Goal: Information Seeking & Learning: Learn about a topic

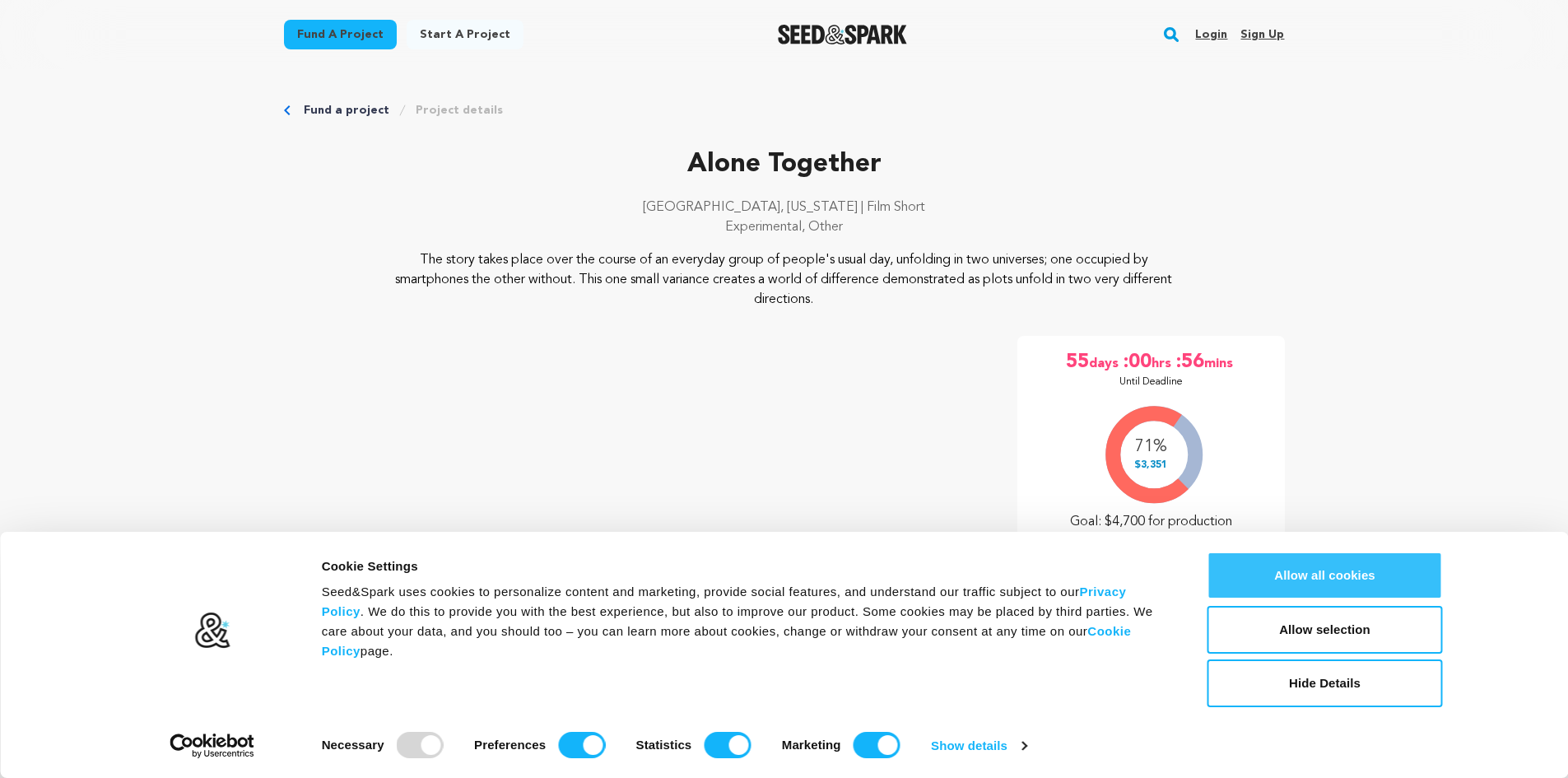
click at [1343, 580] on button "Allow all cookies" at bounding box center [1325, 575] width 236 height 48
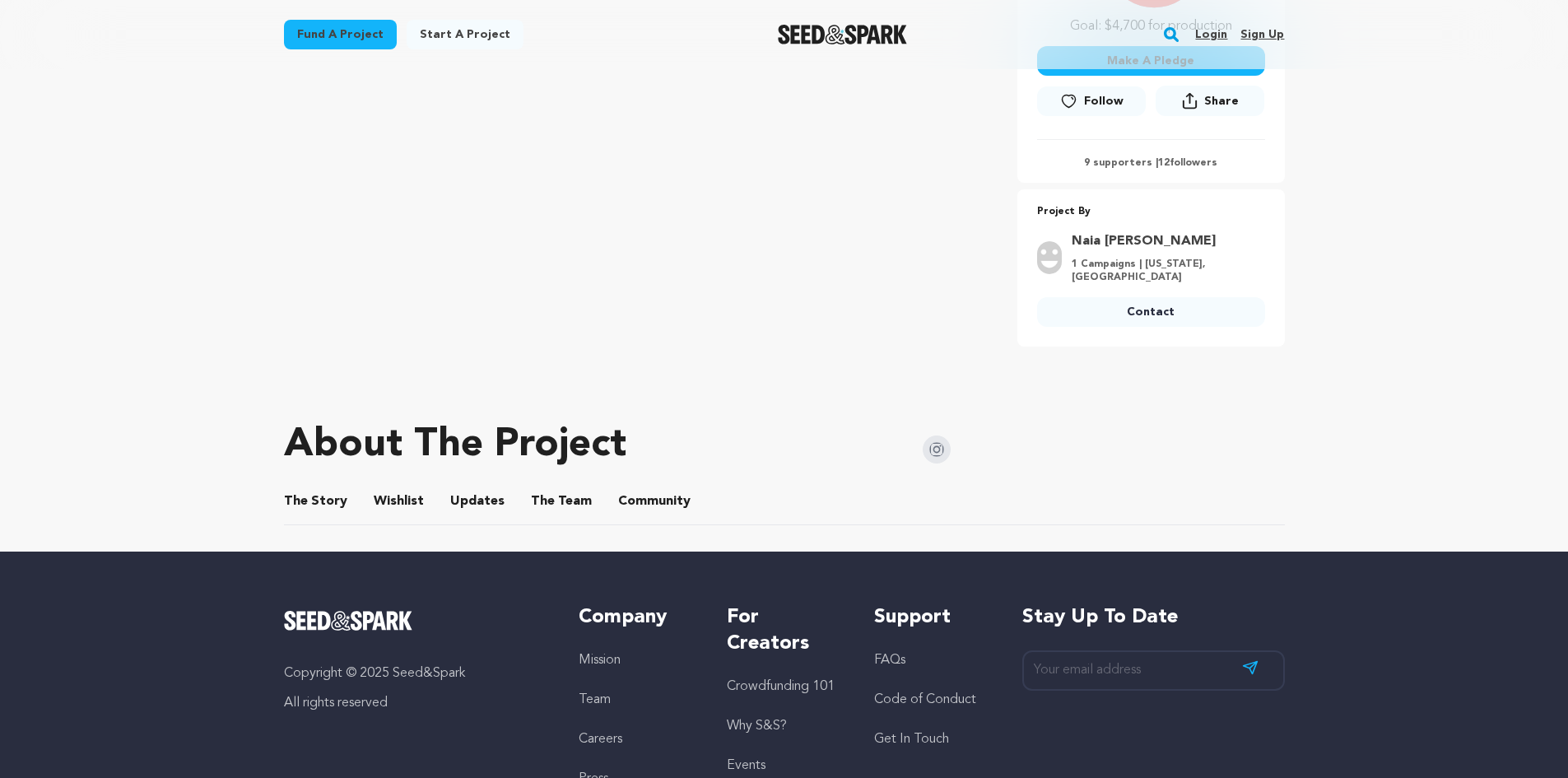
scroll to position [494, 0]
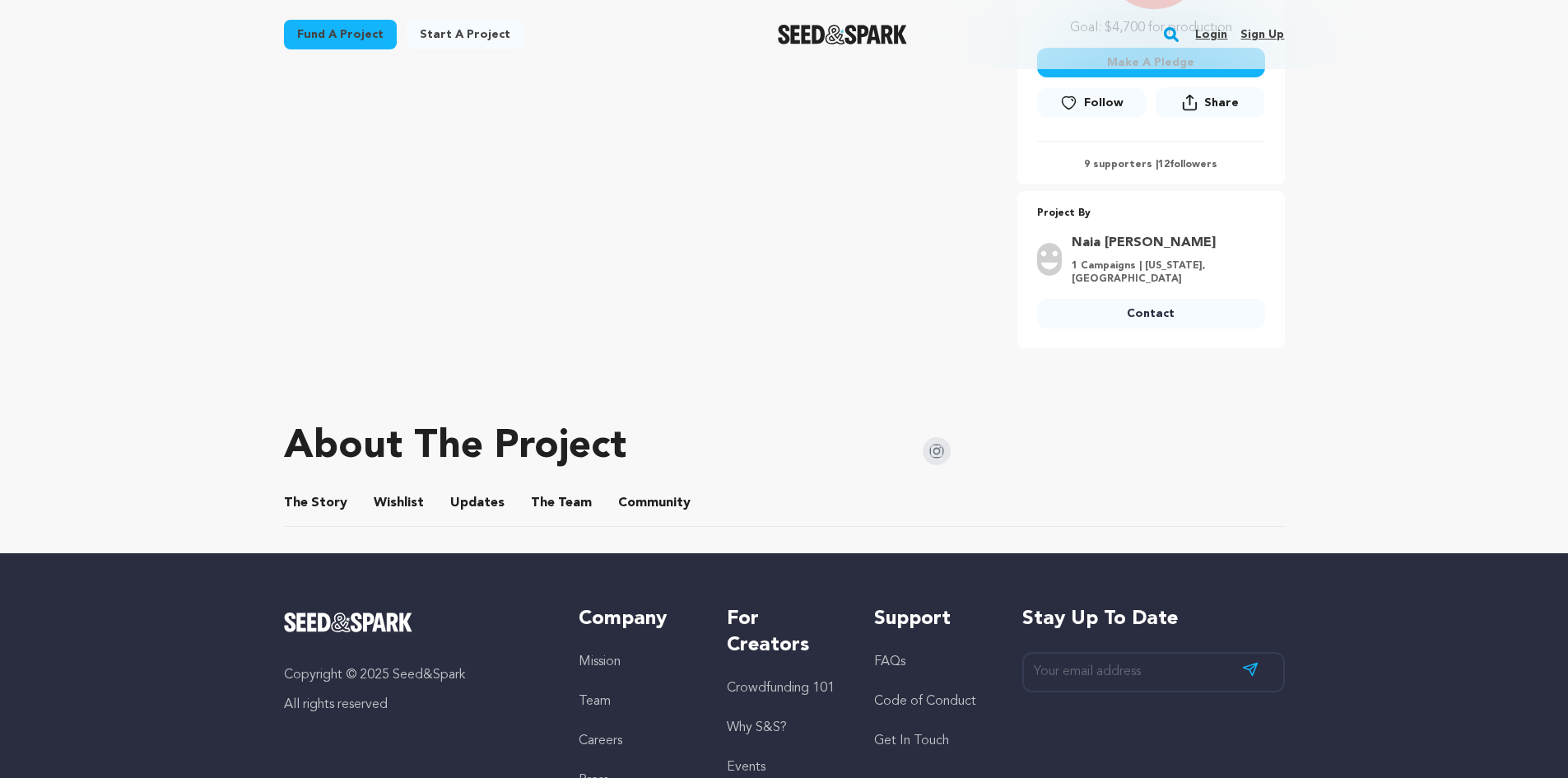
click at [324, 494] on button "The Story" at bounding box center [315, 506] width 40 height 40
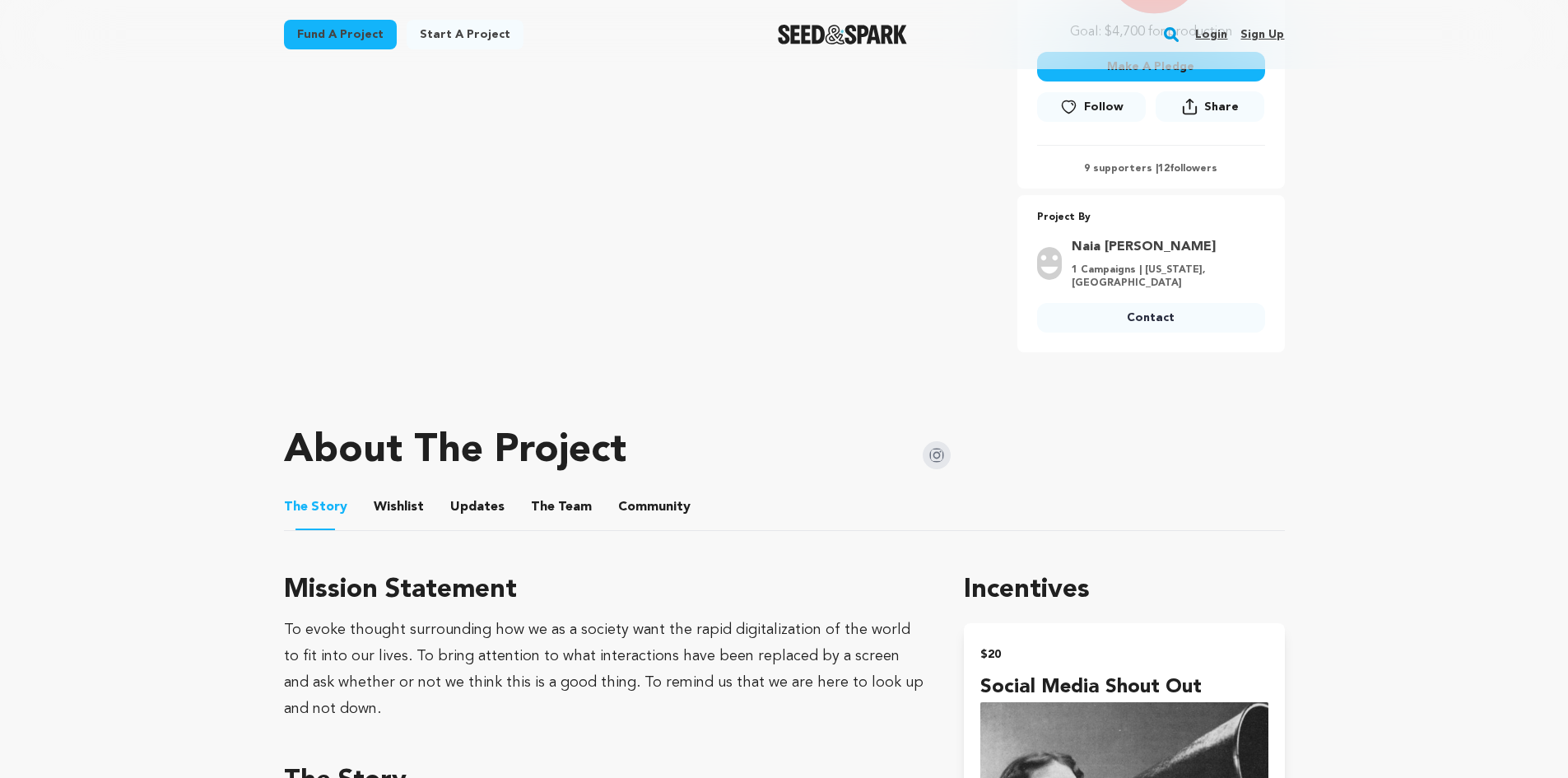
scroll to position [330, 0]
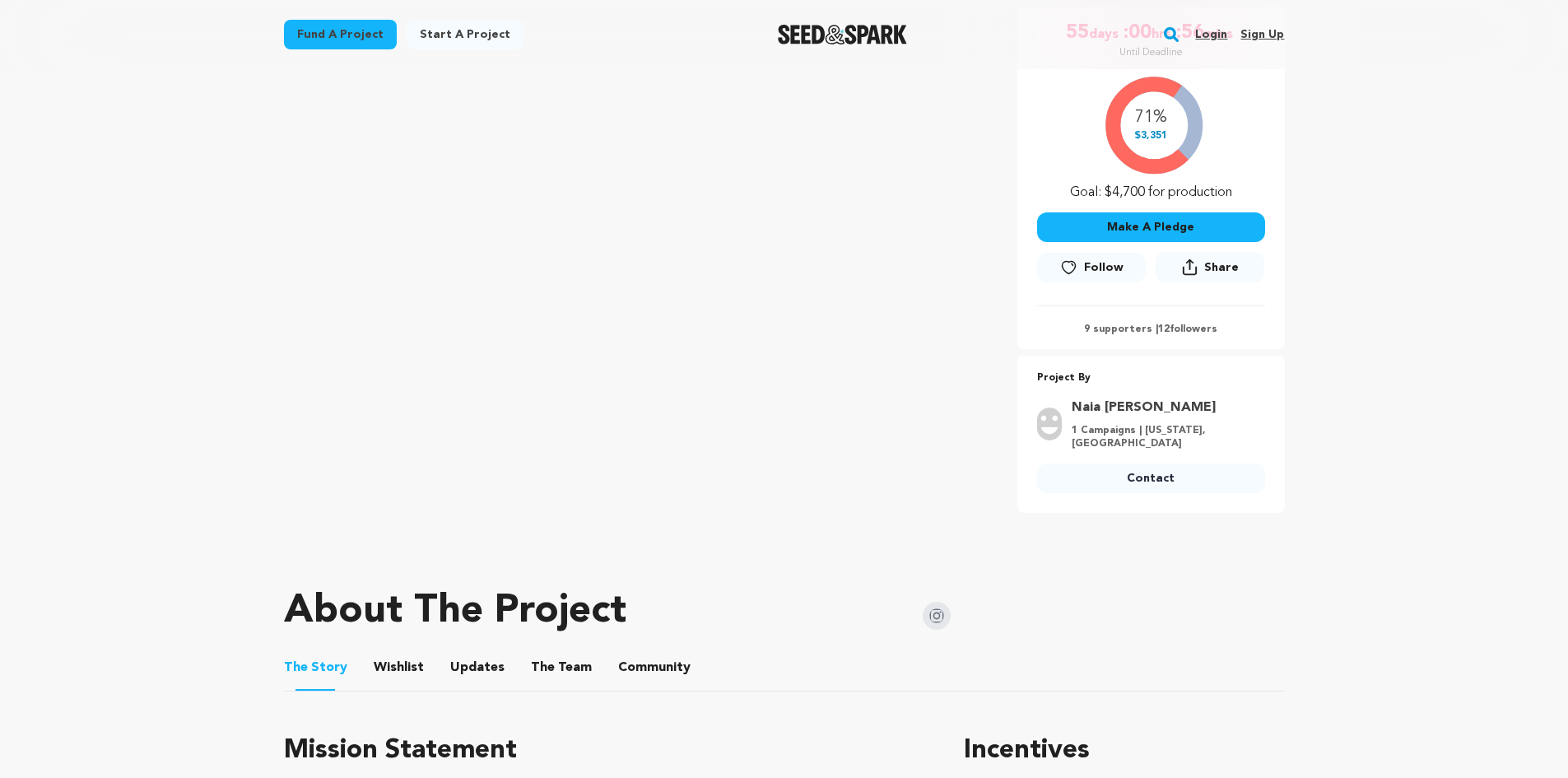
click at [399, 673] on button "Wishlist" at bounding box center [398, 670] width 40 height 40
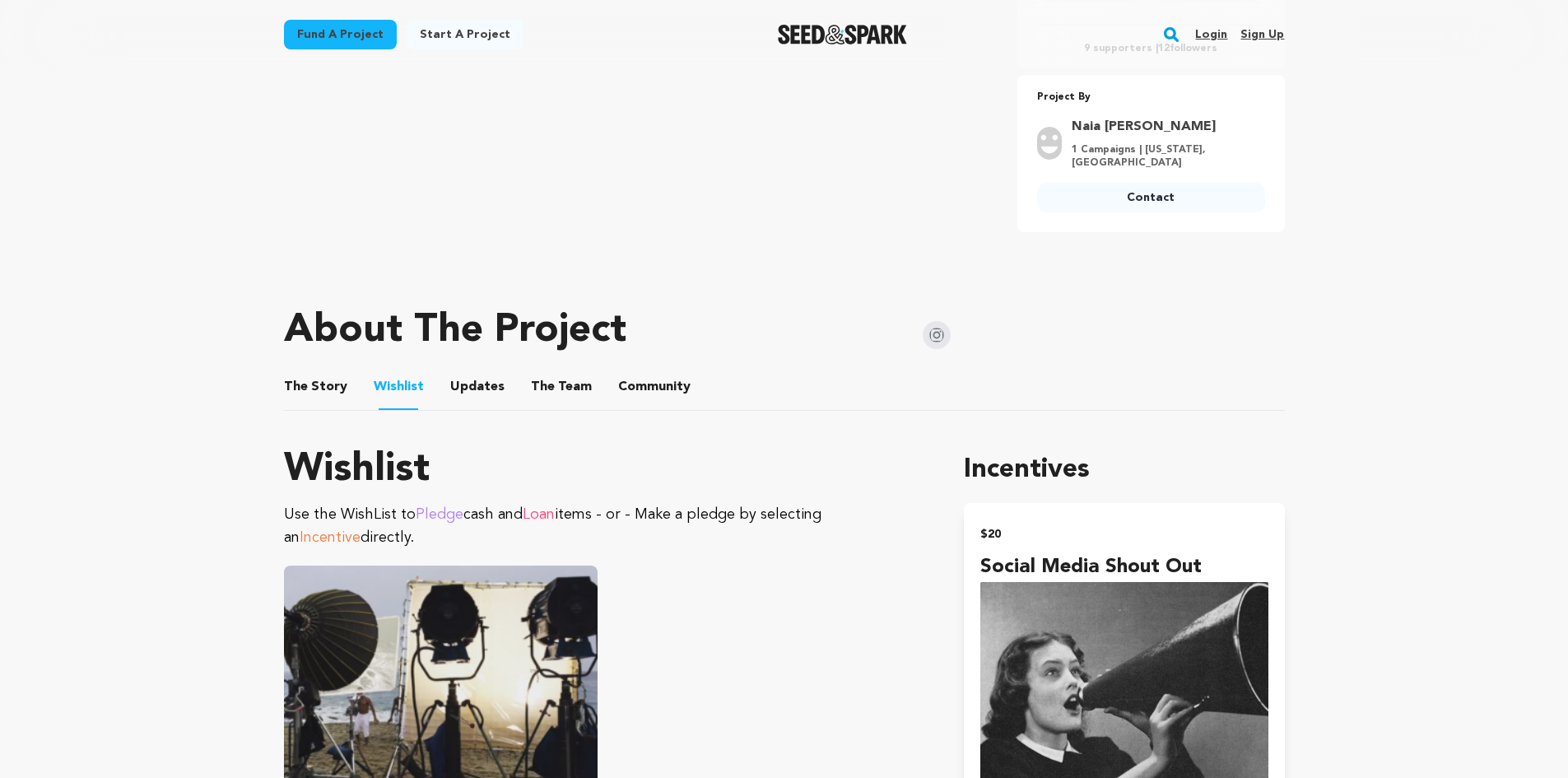
scroll to position [576, 0]
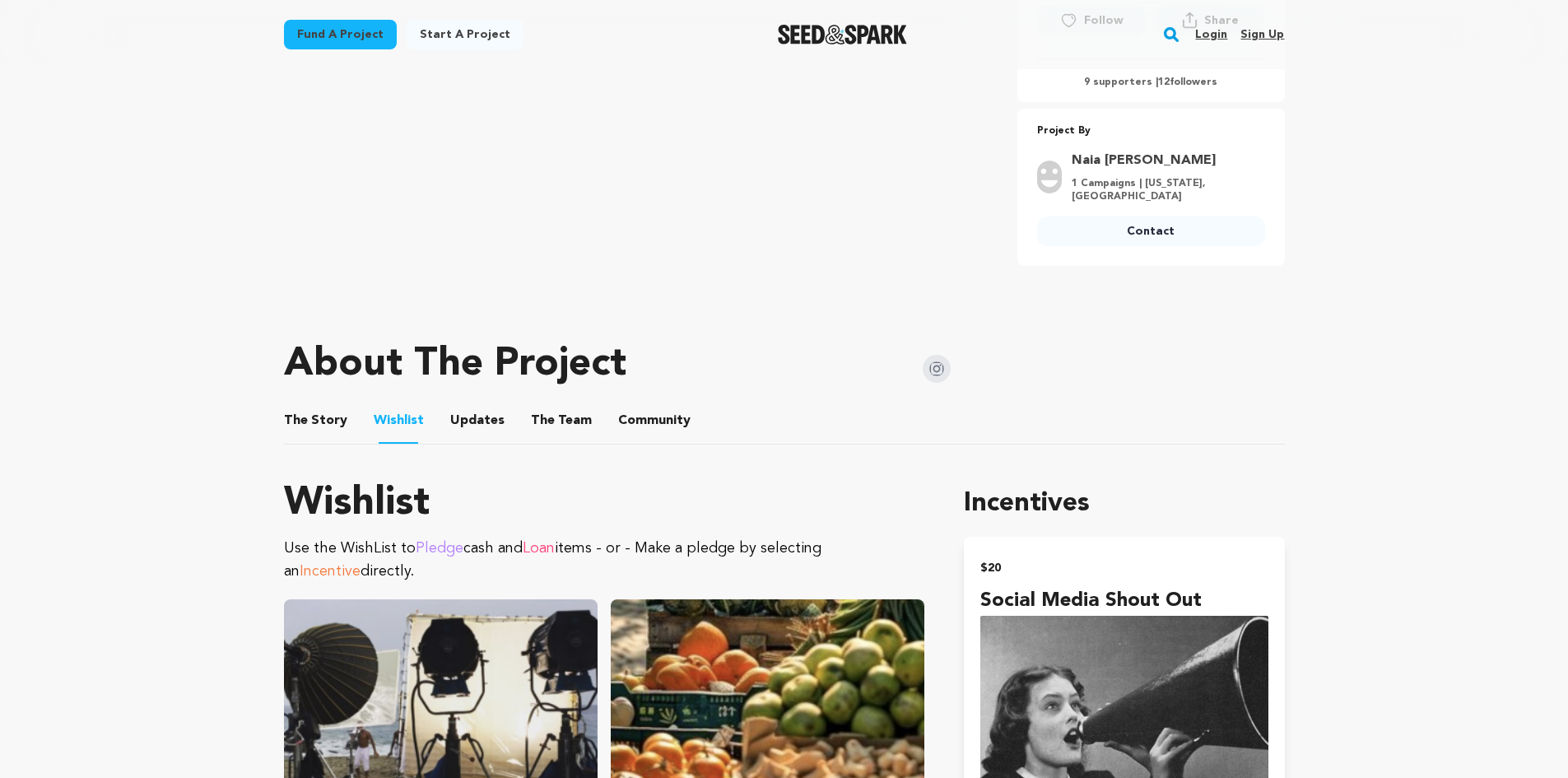
click at [497, 423] on ul "The Story The Story Wishlist Wishlist Updates Updates The Team The Team Communi…" at bounding box center [784, 421] width 1001 height 47
click at [469, 423] on button "Updates" at bounding box center [477, 424] width 40 height 40
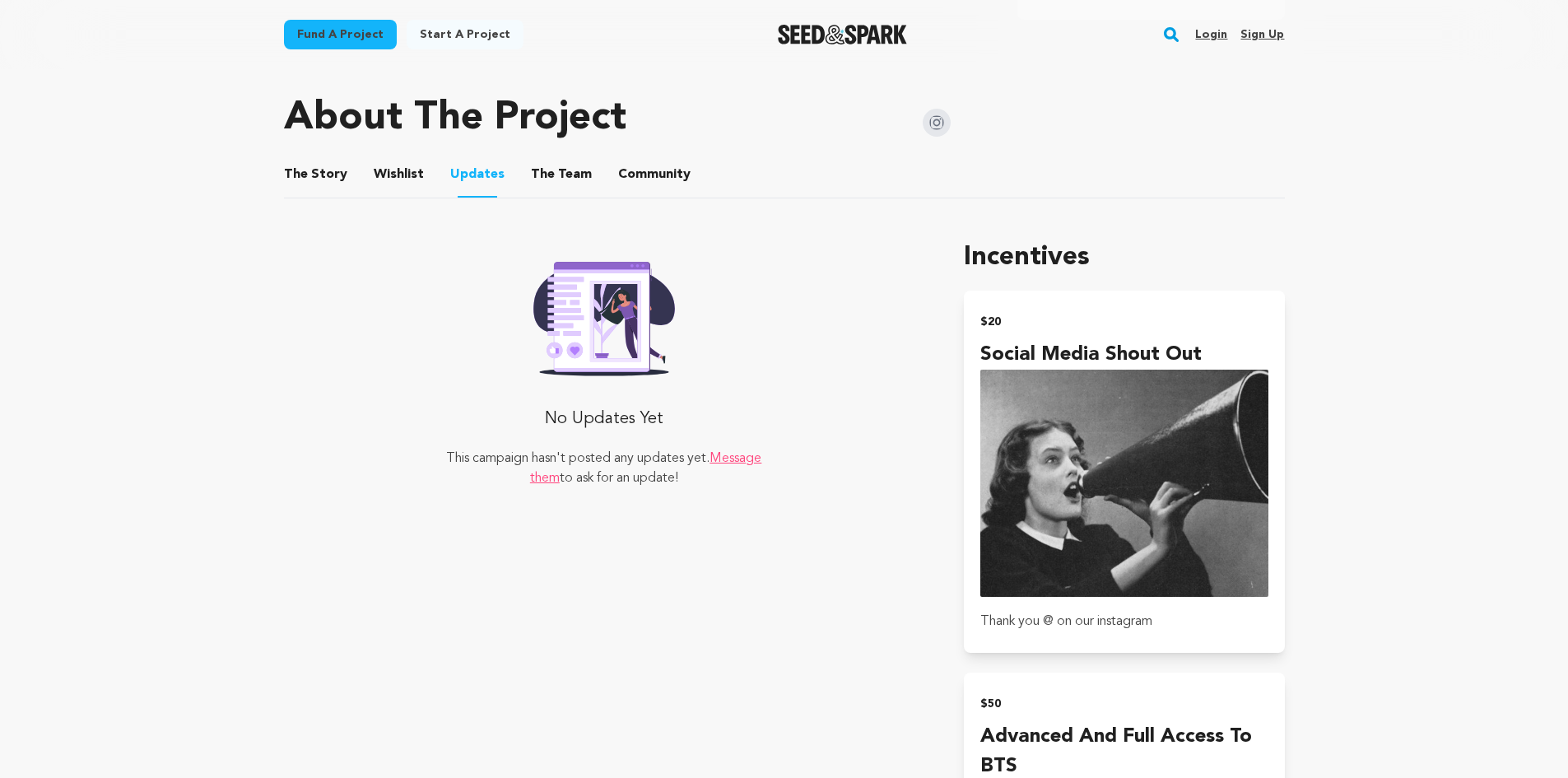
scroll to position [824, 0]
click at [560, 173] on button "The Team" at bounding box center [561, 177] width 40 height 40
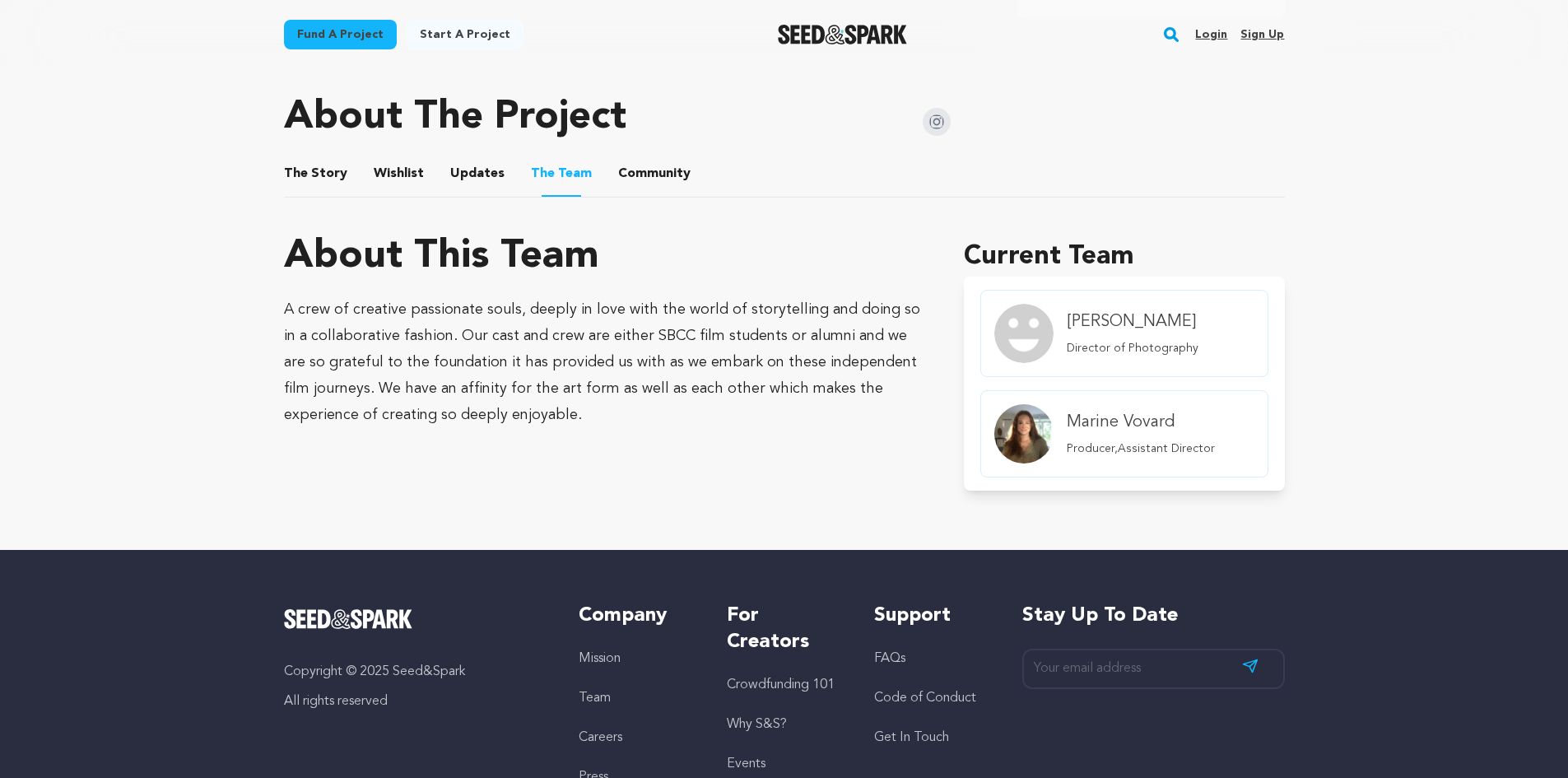
click at [636, 167] on button "Community" at bounding box center [654, 177] width 40 height 40
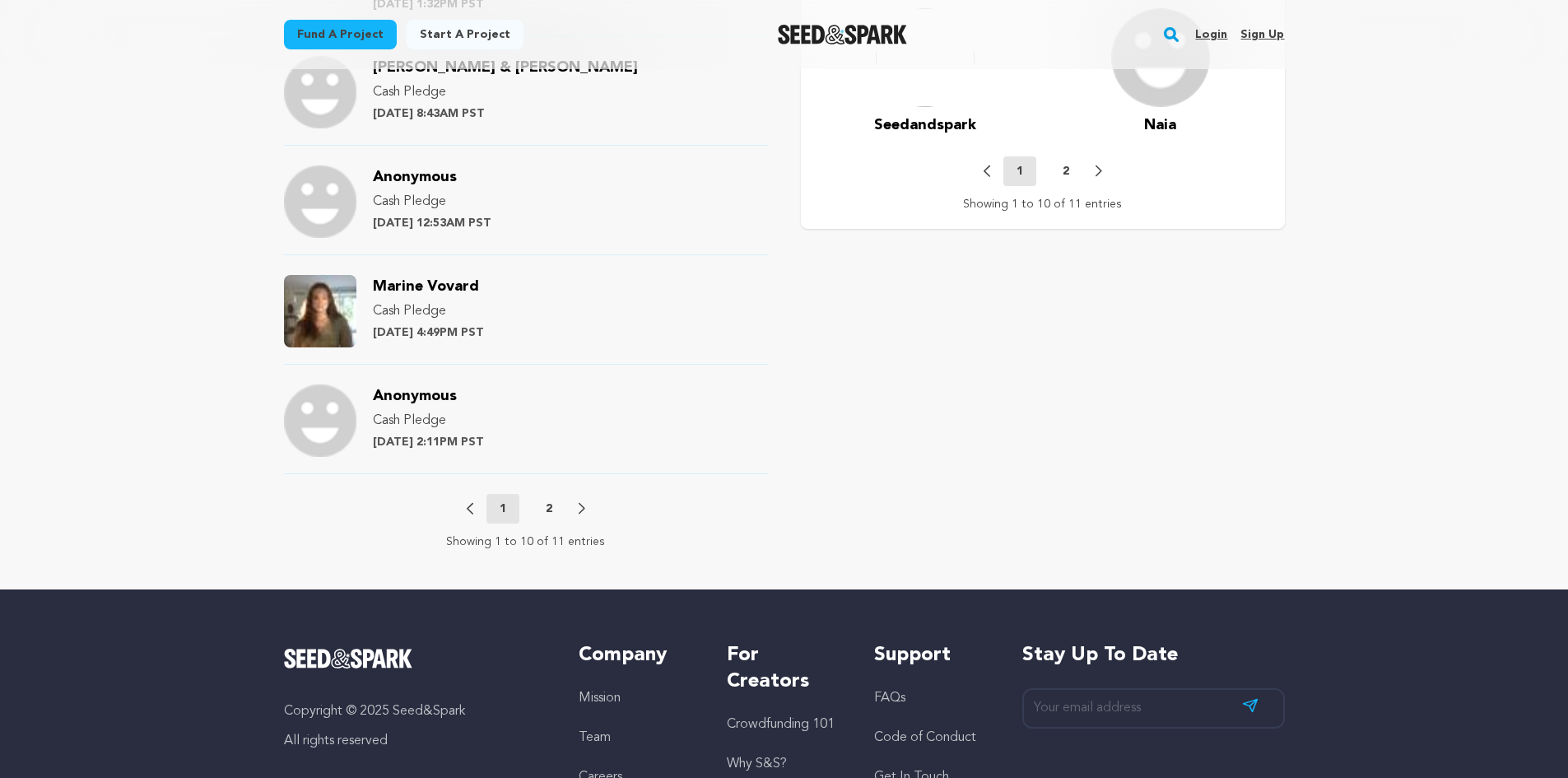
scroll to position [1730, 0]
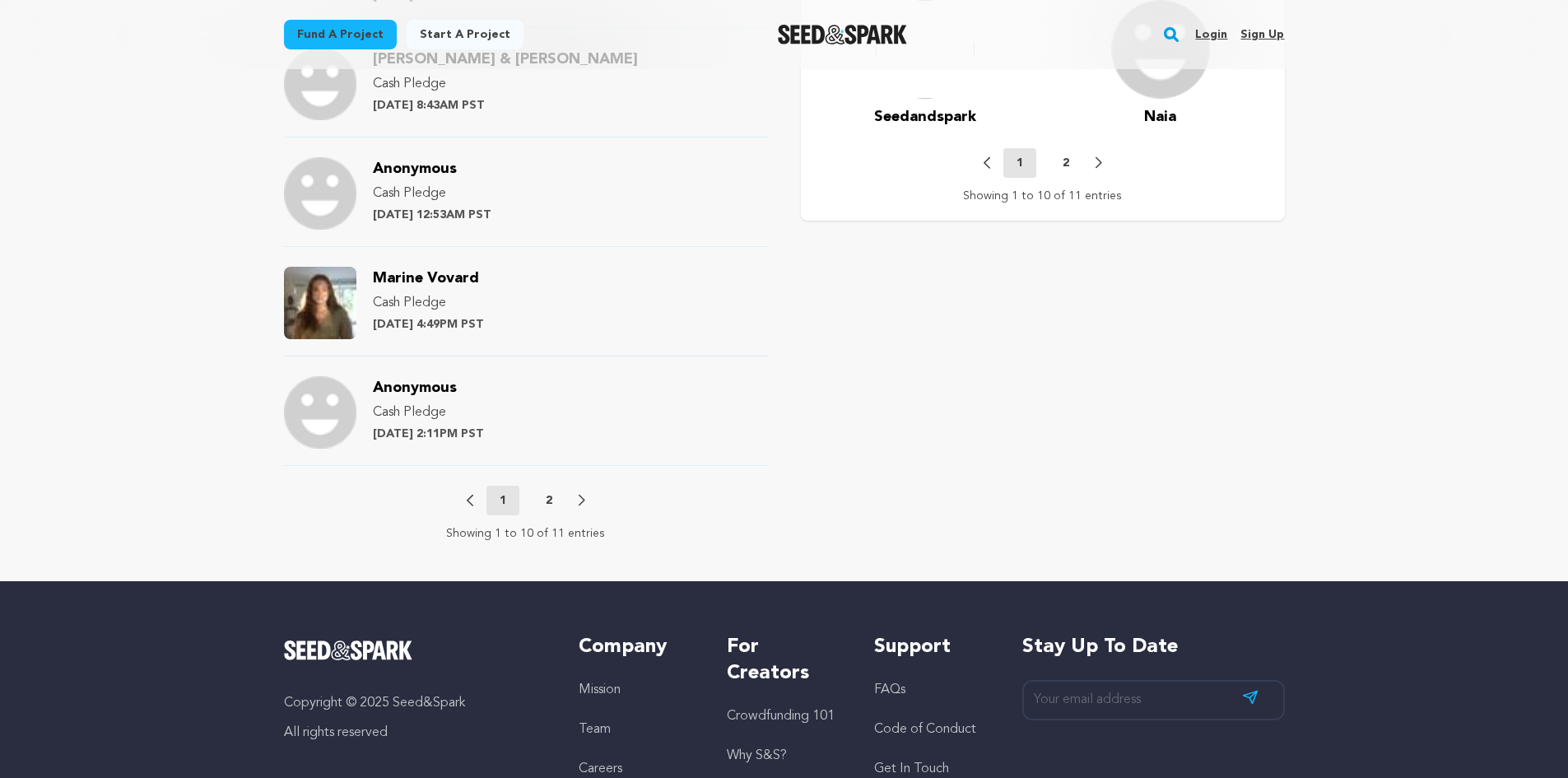
click at [551, 496] on p "2" at bounding box center [549, 501] width 7 height 16
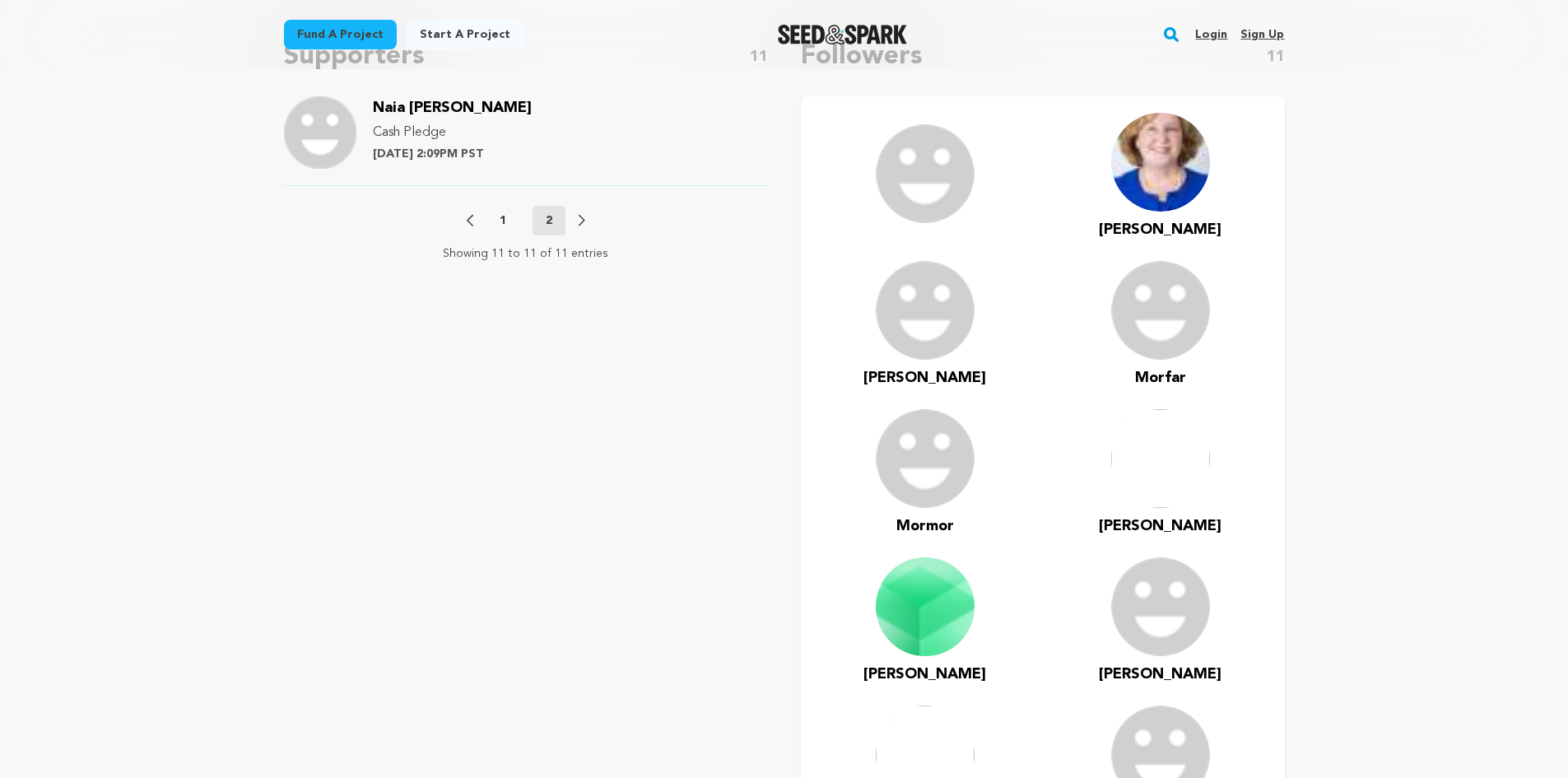
scroll to position [908, 0]
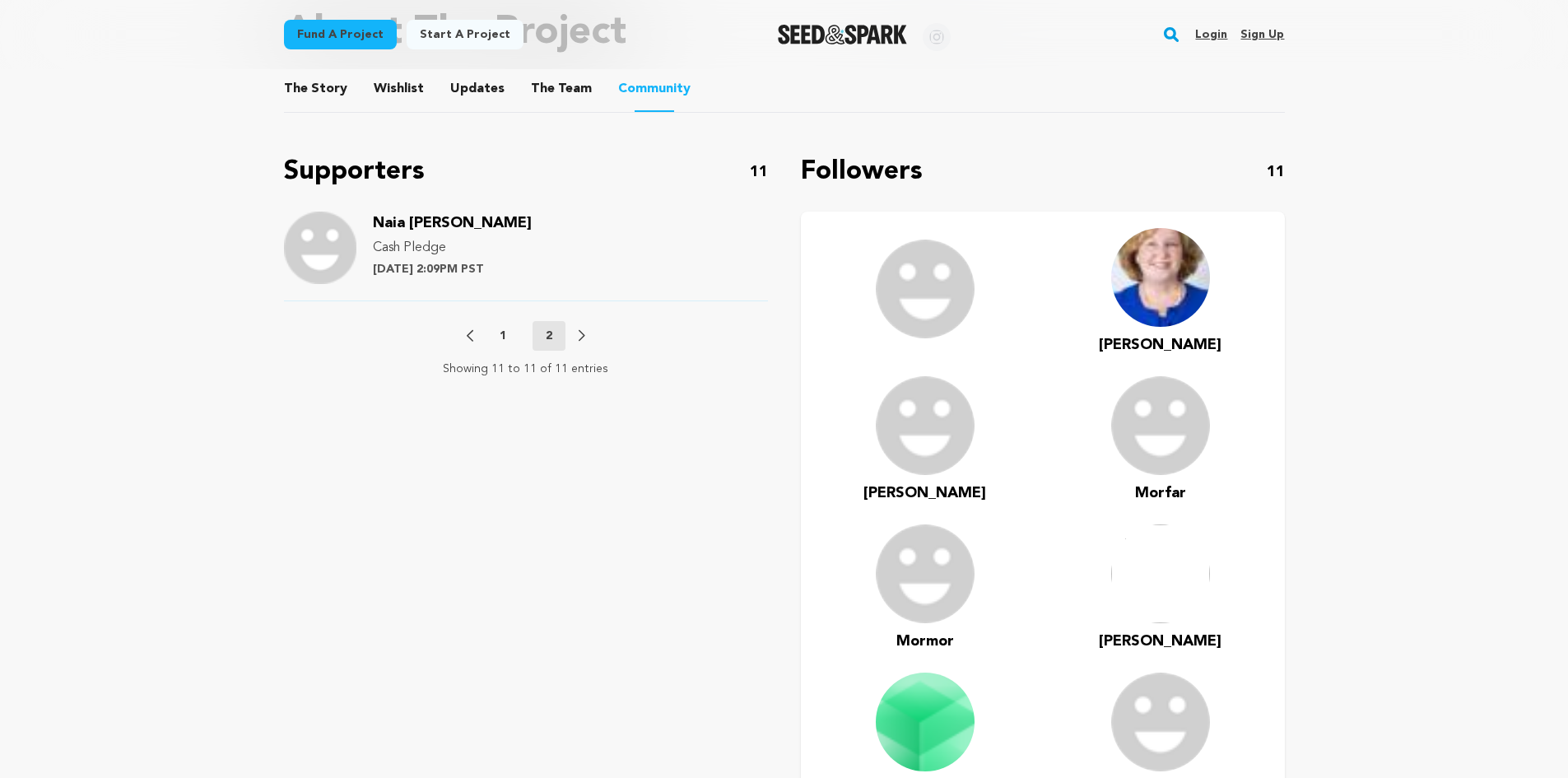
click at [504, 328] on p "1" at bounding box center [502, 336] width 7 height 16
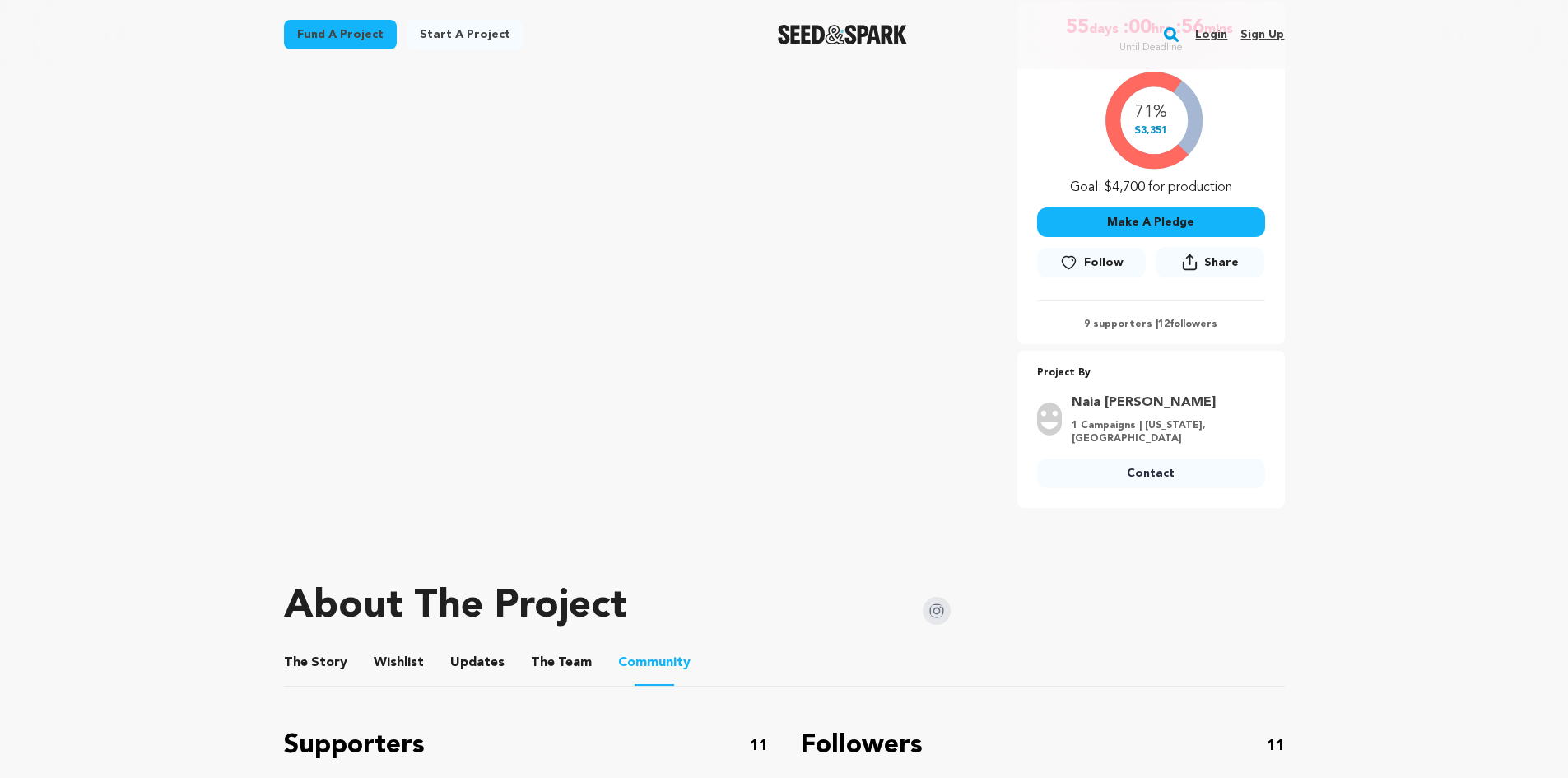
scroll to position [332, 0]
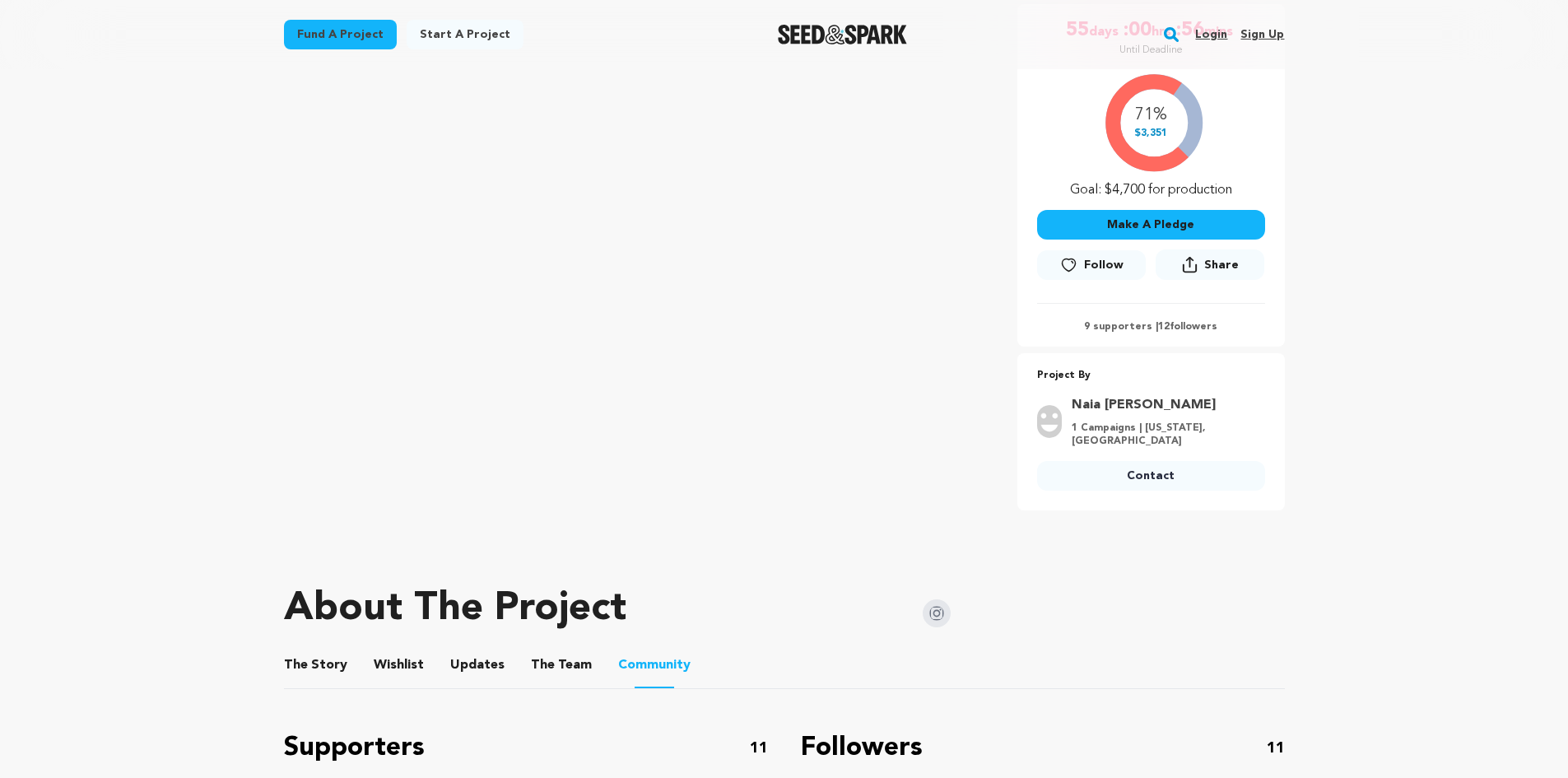
click at [318, 670] on button "The Story" at bounding box center [315, 668] width 40 height 40
